Goal: Check status

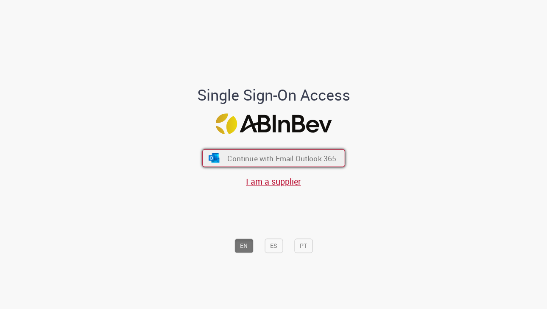
click at [334, 161] on span "Continue with Email Outlook 365" at bounding box center [281, 158] width 109 height 10
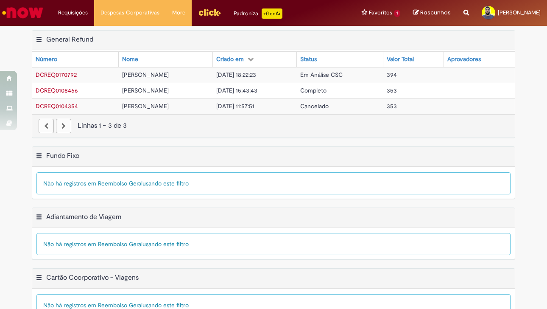
click at [73, 75] on span "DCREQ0170792" at bounding box center [56, 75] width 41 height 8
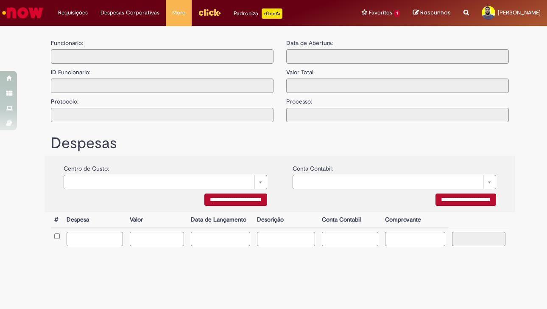
type input "**********"
